Goal: Information Seeking & Learning: Learn about a topic

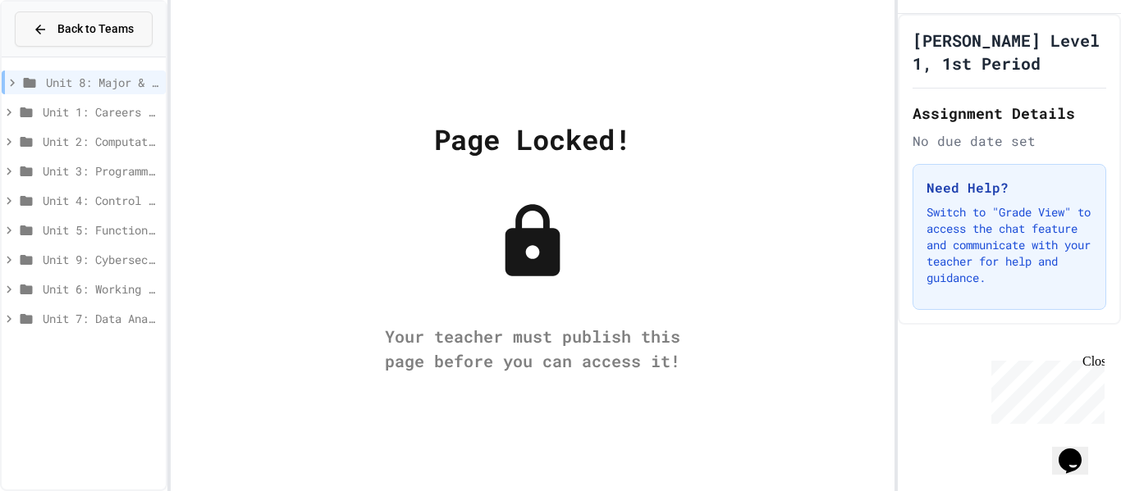
click at [80, 30] on span "Back to Teams" at bounding box center [95, 29] width 76 height 17
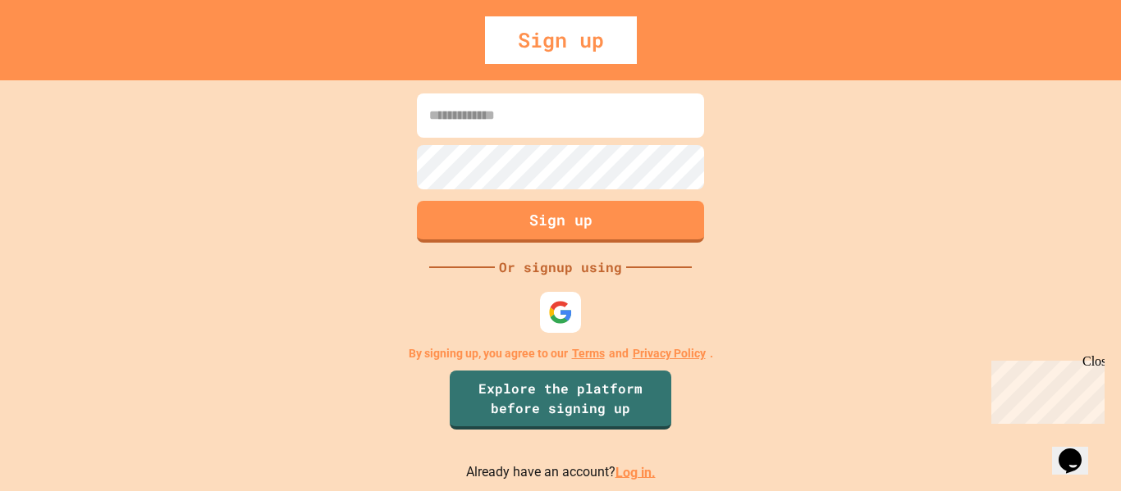
type input "**********"
click at [554, 308] on img at bounding box center [560, 312] width 27 height 27
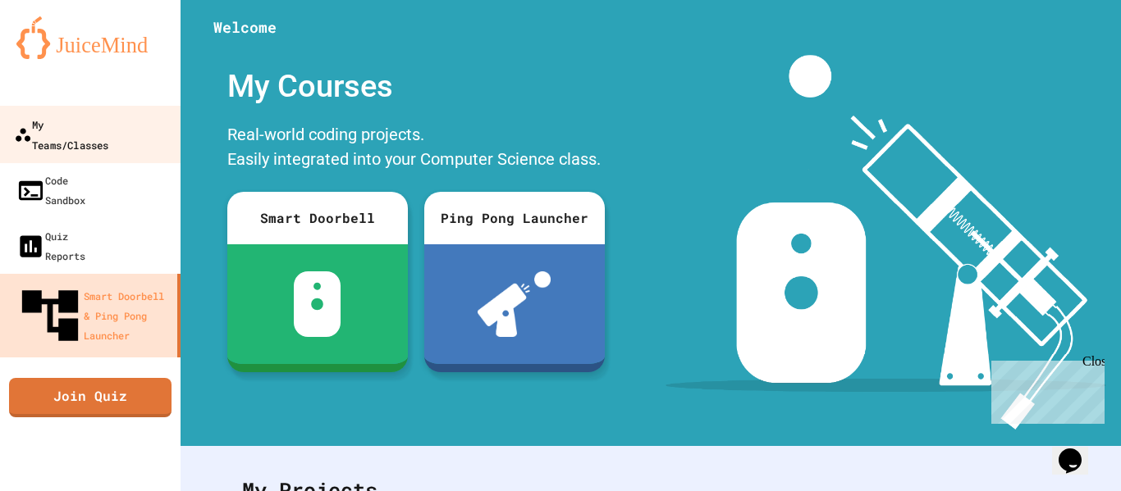
click at [105, 123] on div "My Teams/Classes" at bounding box center [61, 134] width 94 height 40
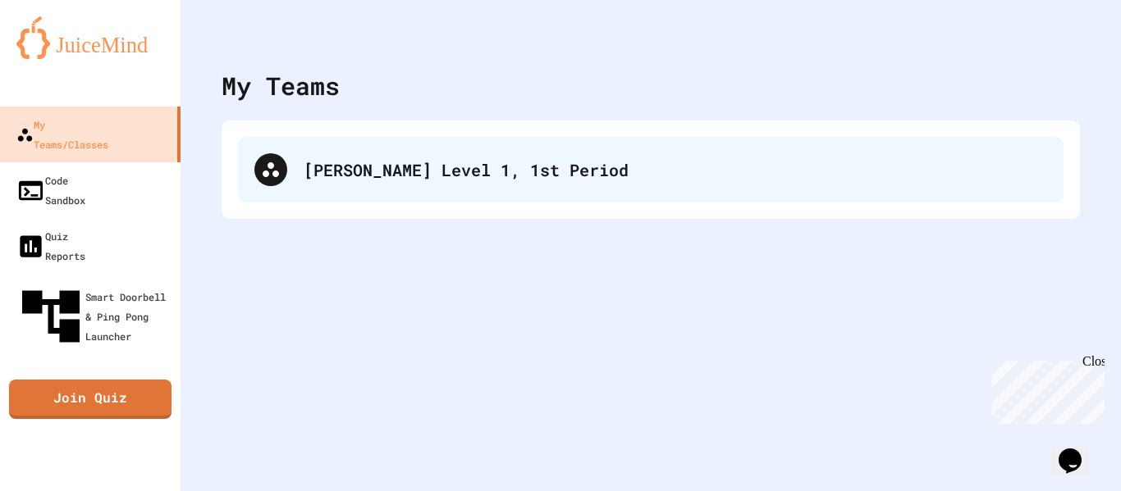
click at [381, 173] on div "[PERSON_NAME] Level 1, 1st Period" at bounding box center [675, 170] width 743 height 25
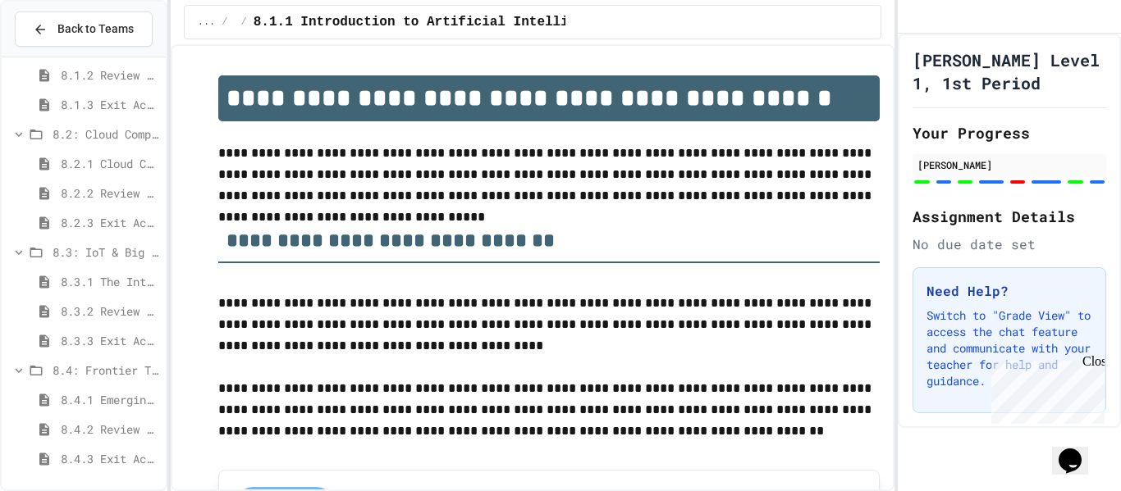
scroll to position [75, 0]
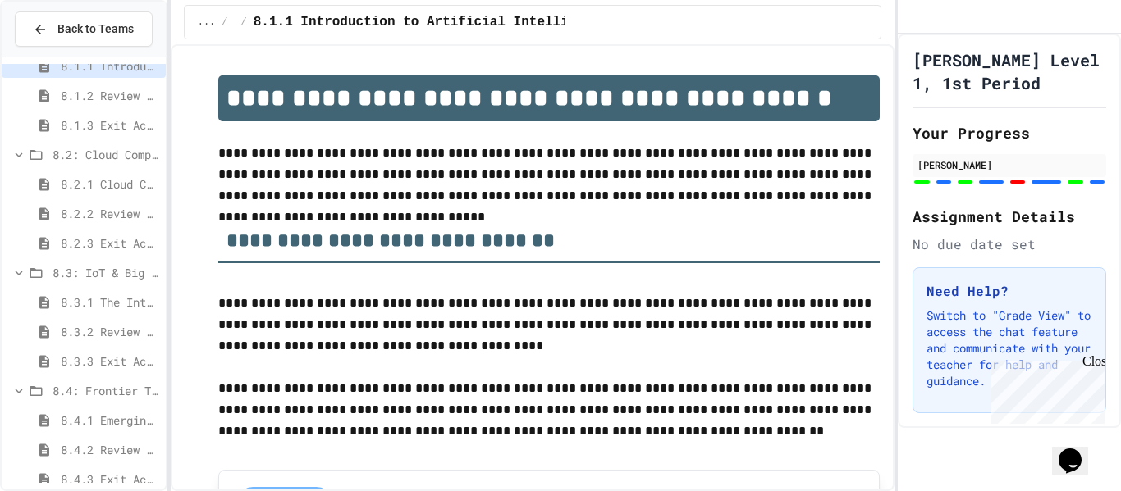
click at [82, 383] on span "8.4: Frontier Tech Spotlight" at bounding box center [106, 390] width 107 height 17
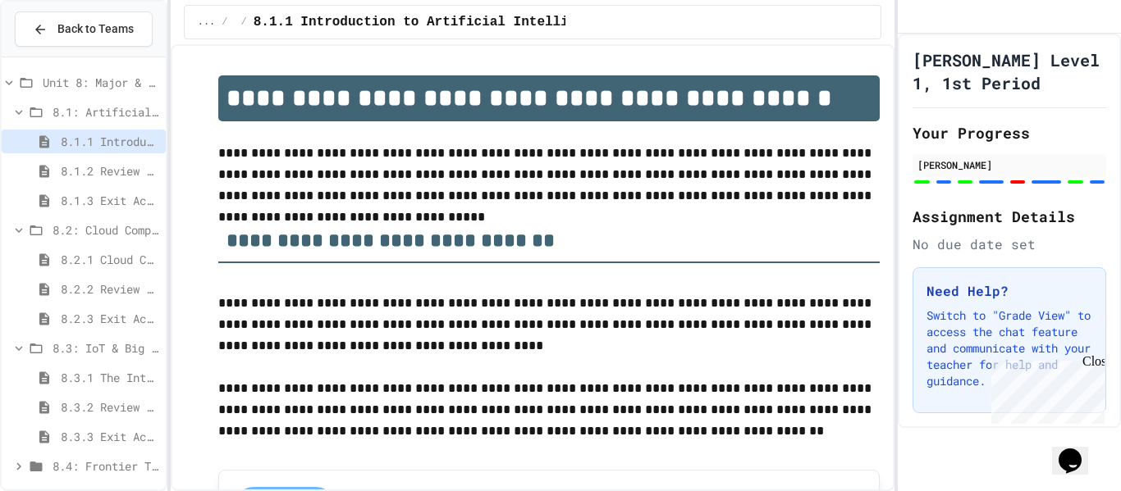
scroll to position [7, 0]
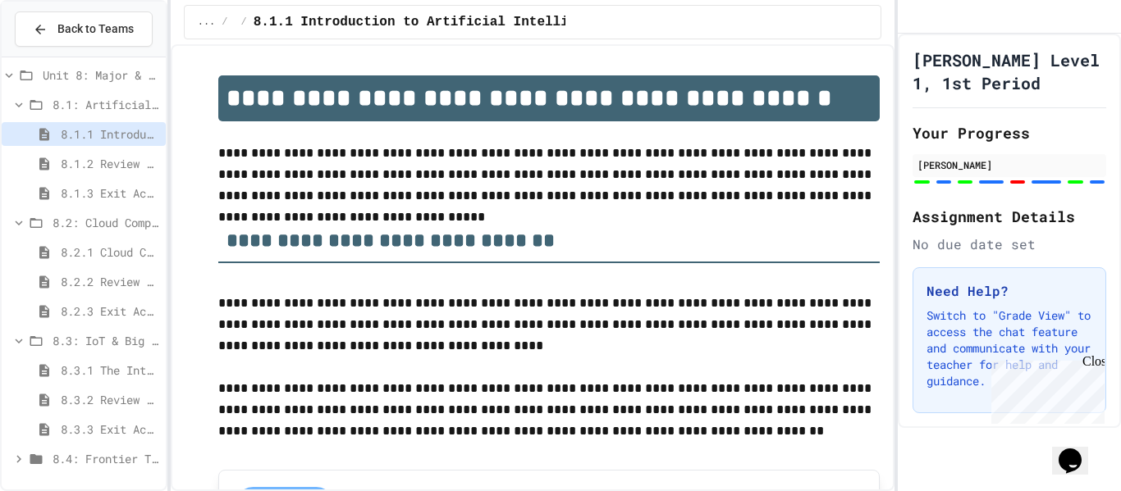
click at [103, 465] on span "8.4: Frontier Tech Spotlight" at bounding box center [106, 458] width 107 height 17
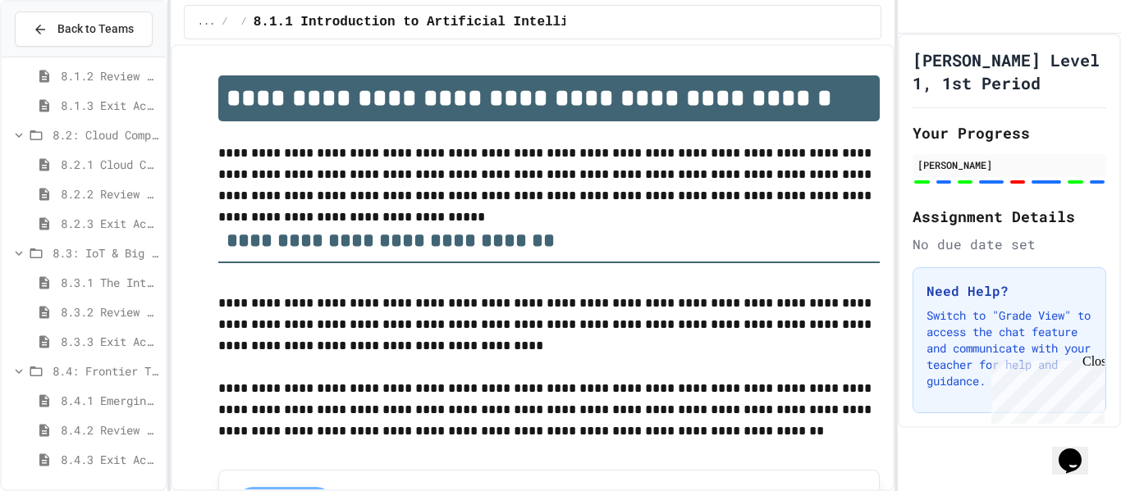
click at [88, 432] on span "8.4.2 Review - Emerging Technologies: Shaping Our Digital Future" at bounding box center [110, 430] width 98 height 17
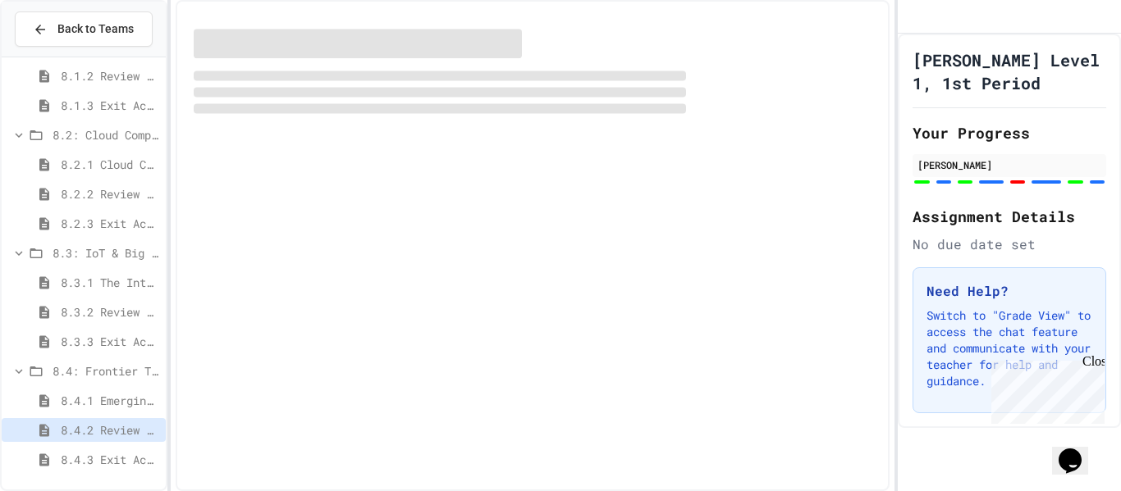
scroll to position [83, 0]
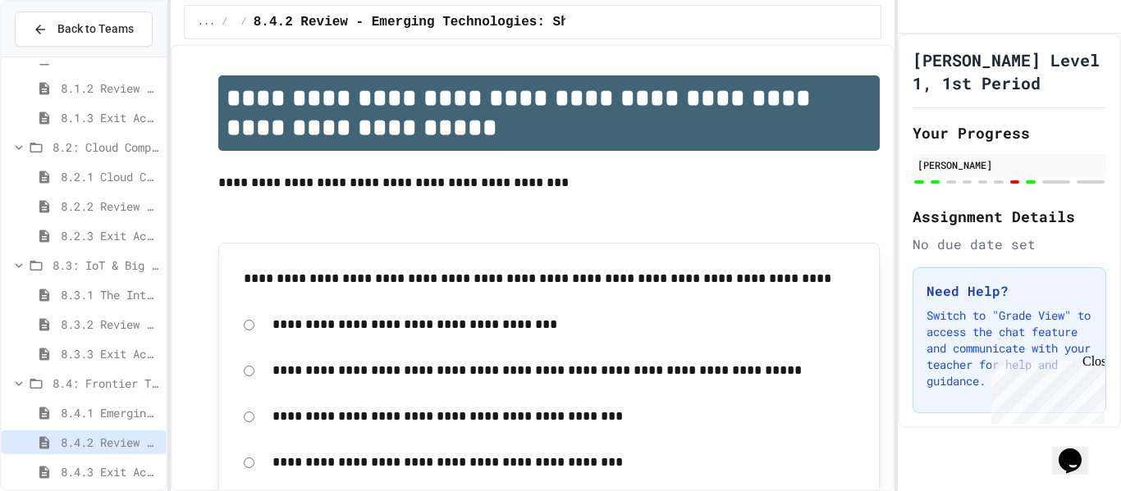
drag, startPoint x: 237, startPoint y: 272, endPoint x: 485, endPoint y: 291, distance: 248.5
click at [485, 291] on div "**********" at bounding box center [549, 279] width 628 height 38
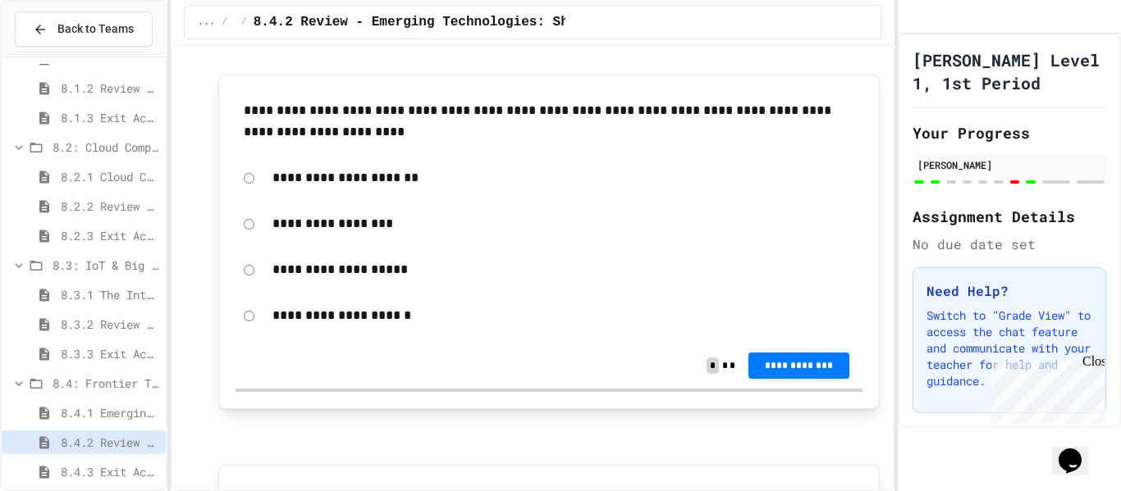
scroll to position [920, 0]
